Goal: Task Accomplishment & Management: Use online tool/utility

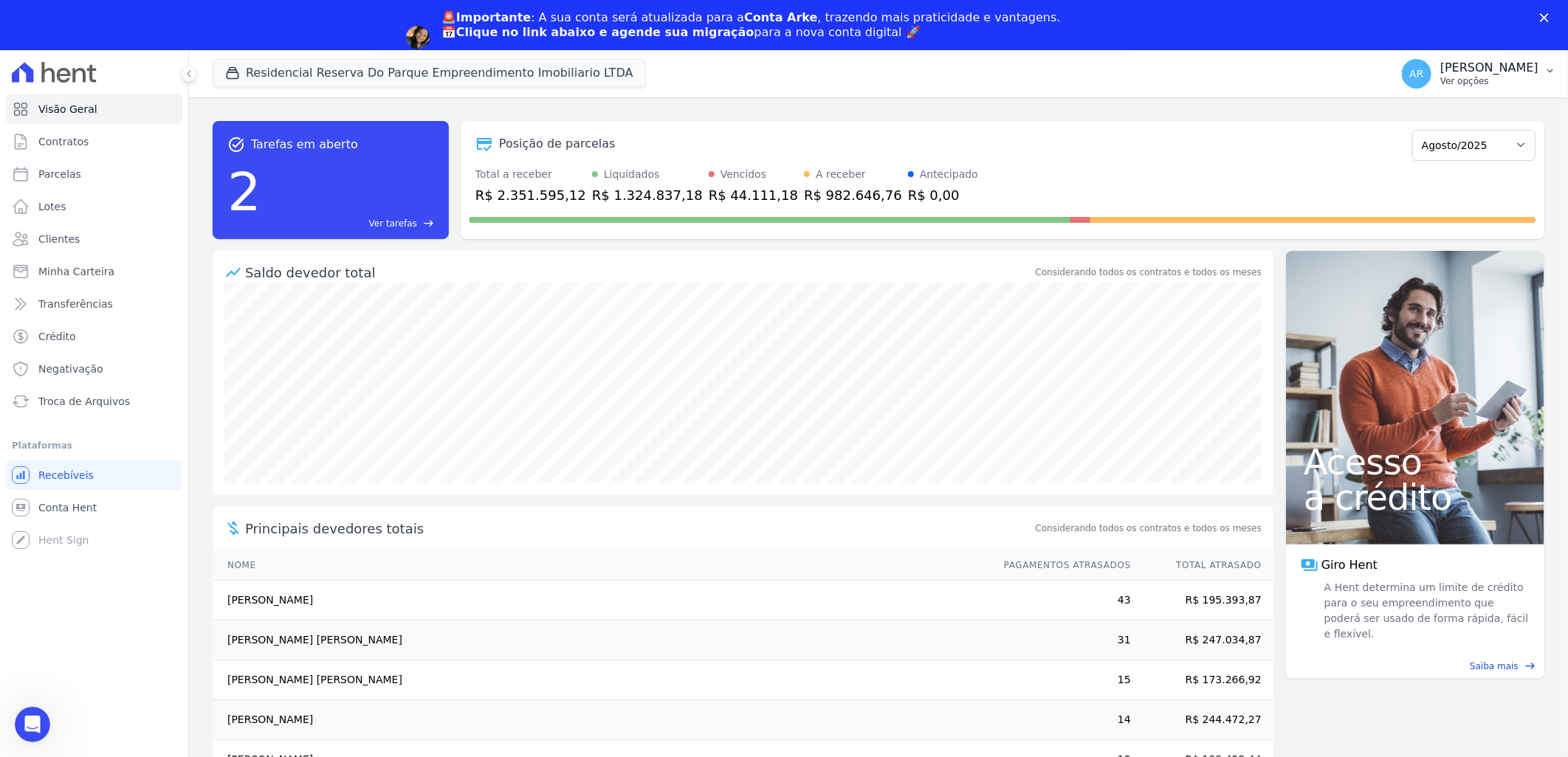
click at [1493, 75] on p "[PERSON_NAME]" at bounding box center [1488, 68] width 98 height 15
click at [1450, 146] on link "Faturas" at bounding box center [1472, 146] width 189 height 26
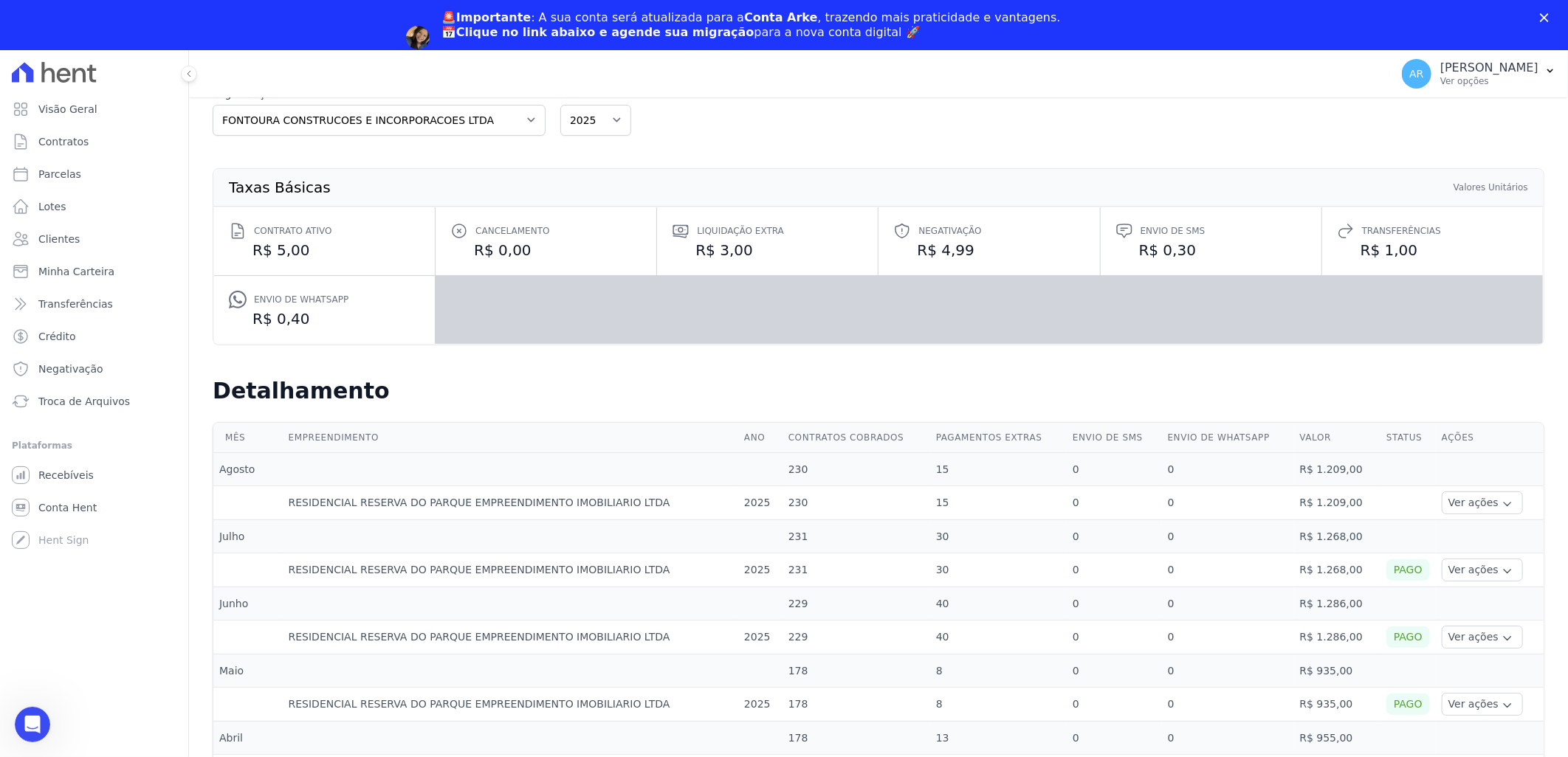
scroll to position [82, 0]
click at [1475, 508] on button "Ver ações" at bounding box center [1482, 504] width 81 height 23
click at [1471, 533] on link "Ver detalhes" at bounding box center [1480, 525] width 65 height 15
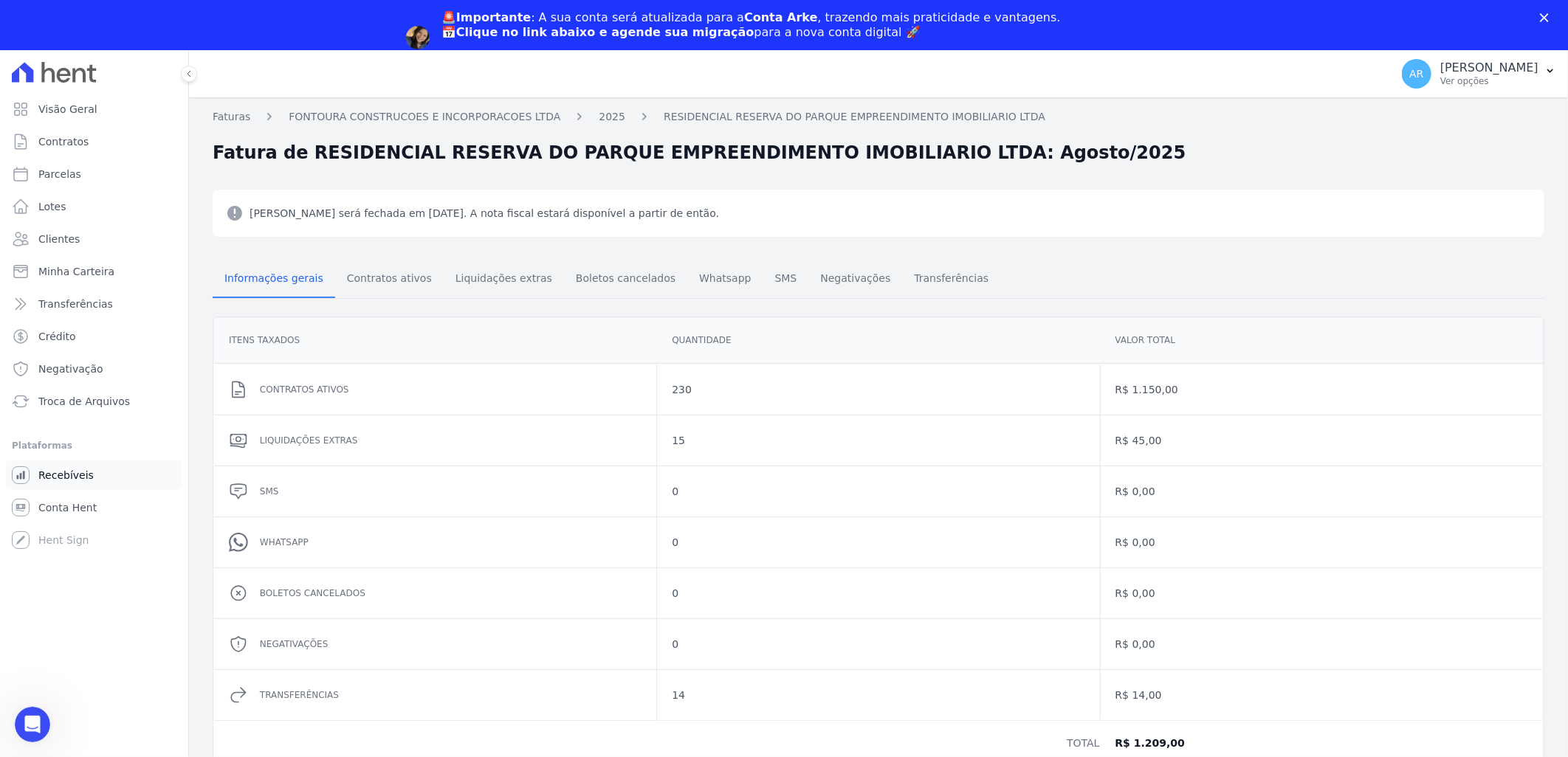
click at [98, 475] on link "Recebíveis" at bounding box center [94, 475] width 177 height 29
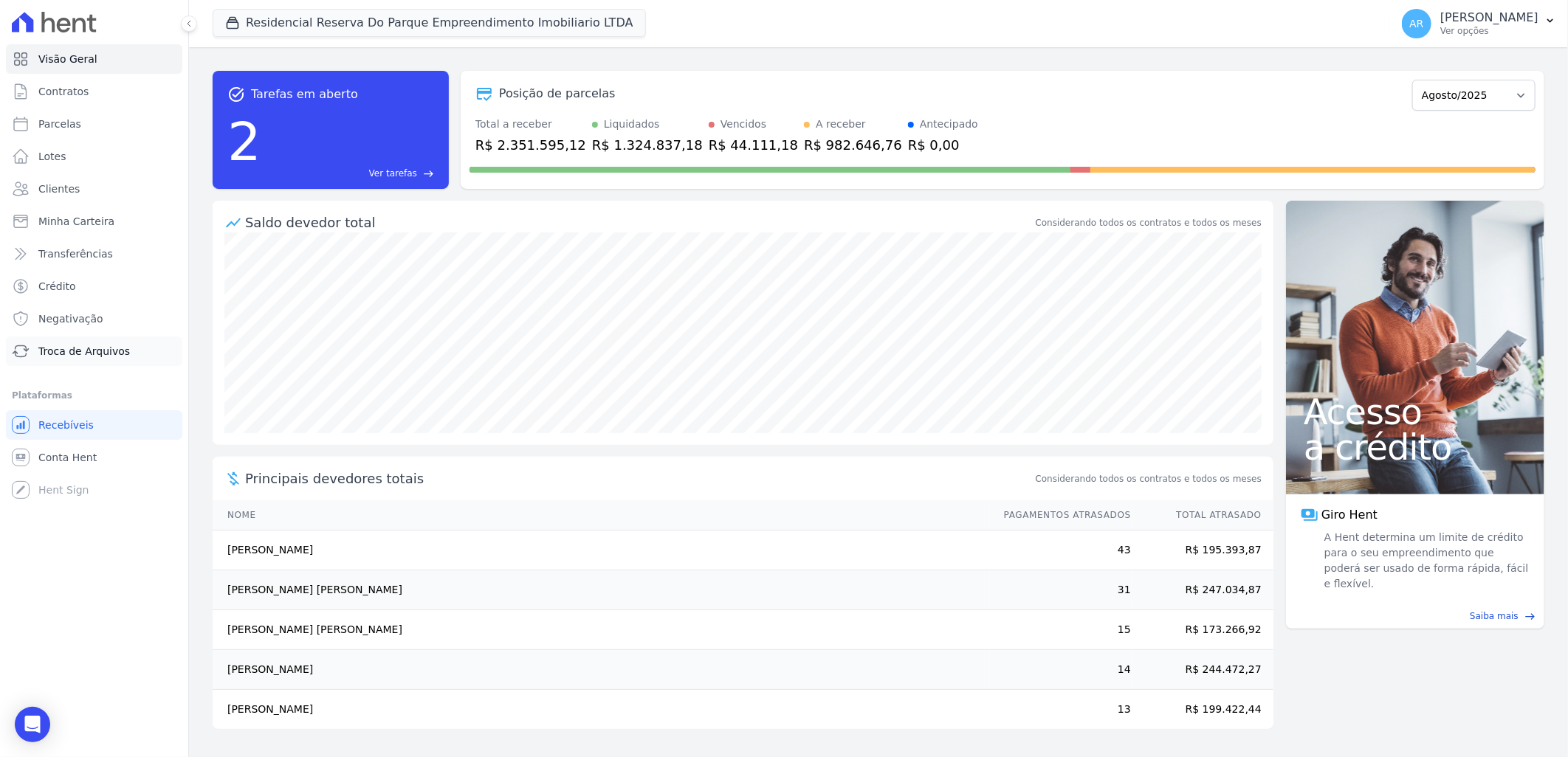
click at [122, 348] on link "Troca de Arquivos" at bounding box center [94, 351] width 177 height 29
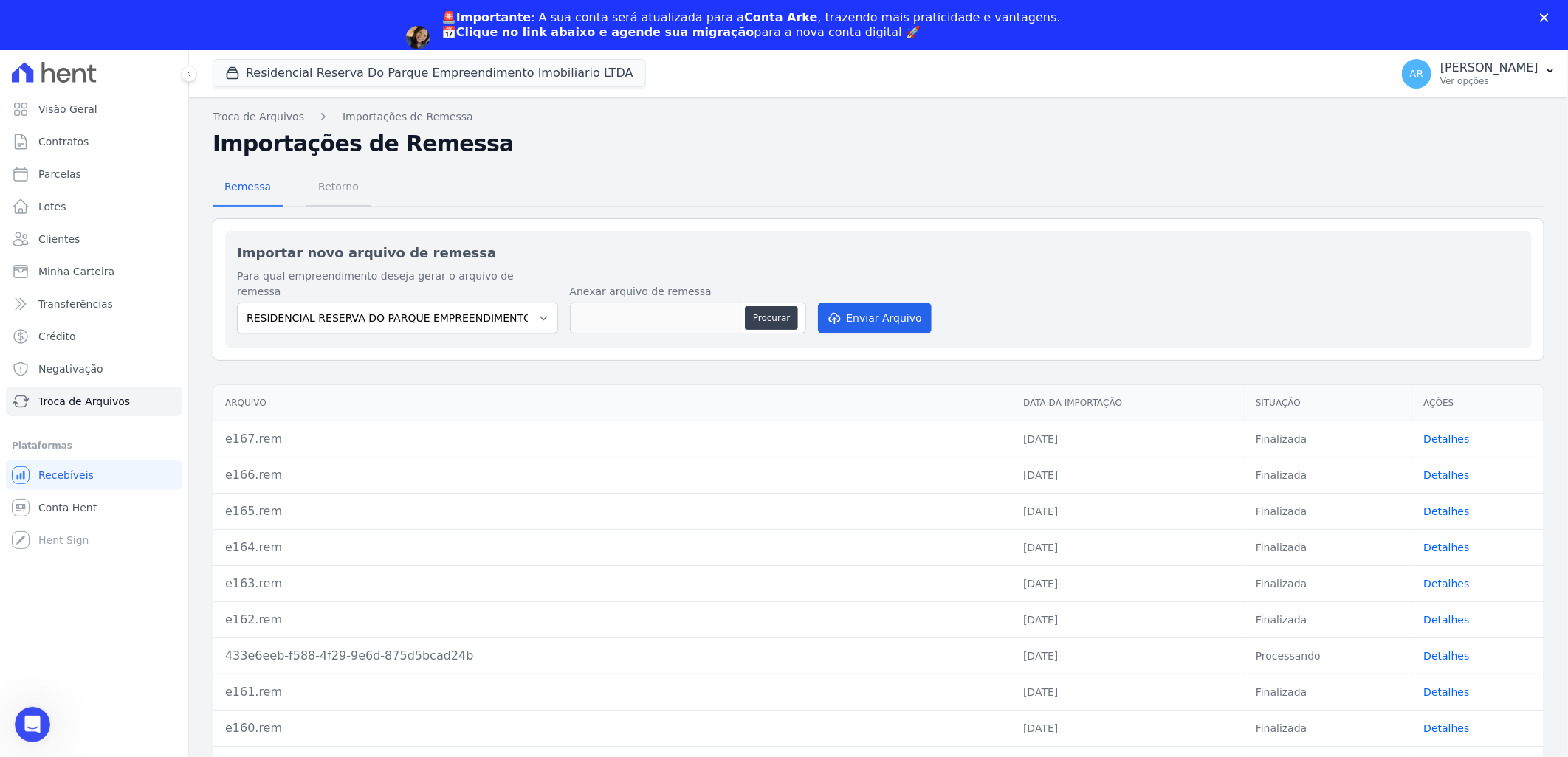
click at [330, 181] on span "Retorno" at bounding box center [338, 186] width 58 height 29
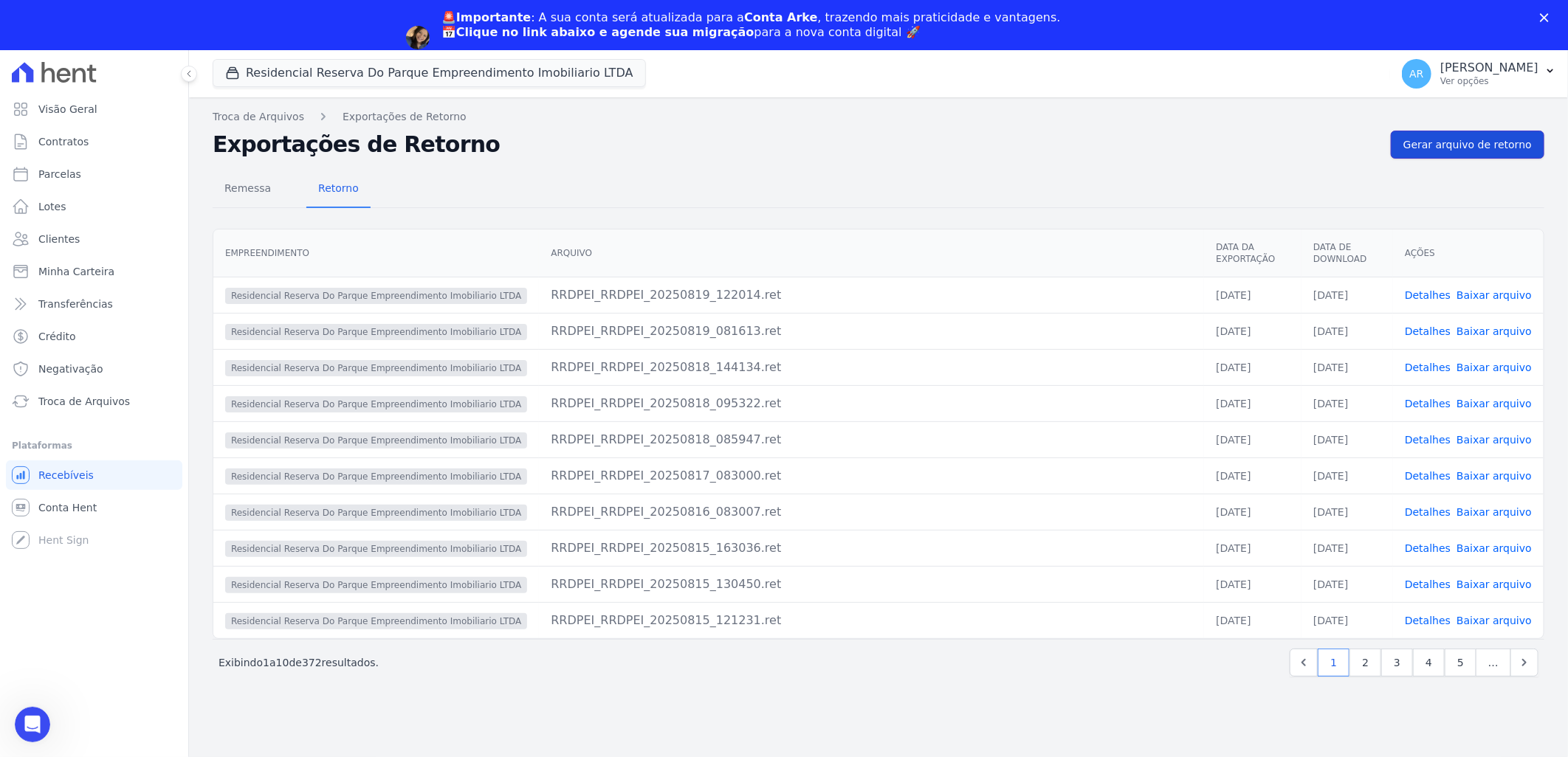
click at [1430, 152] on link "Gerar arquivo de retorno" at bounding box center [1467, 144] width 154 height 28
